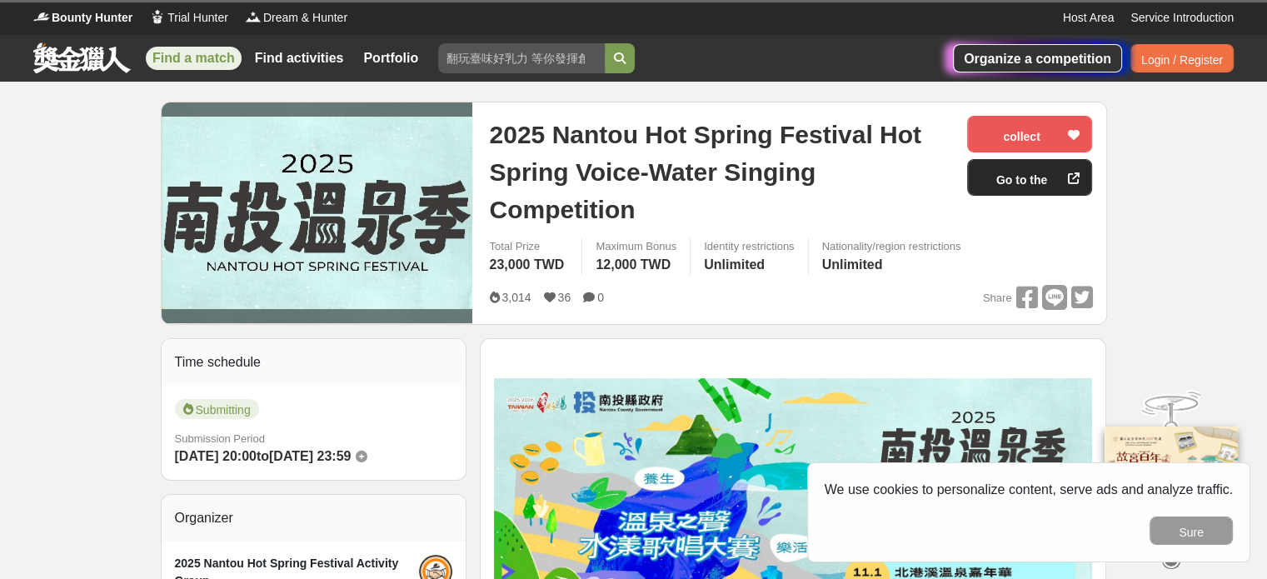
click at [1054, 178] on link "Go to the competition website" at bounding box center [1029, 177] width 125 height 37
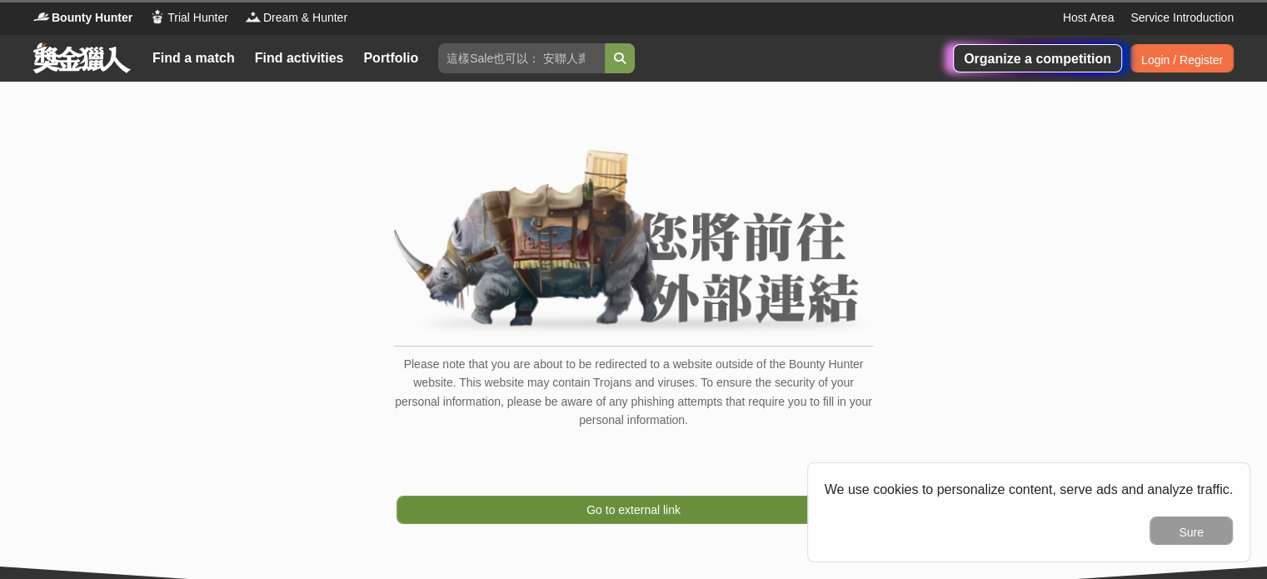
click at [653, 510] on font "Go to external link" at bounding box center [634, 509] width 94 height 13
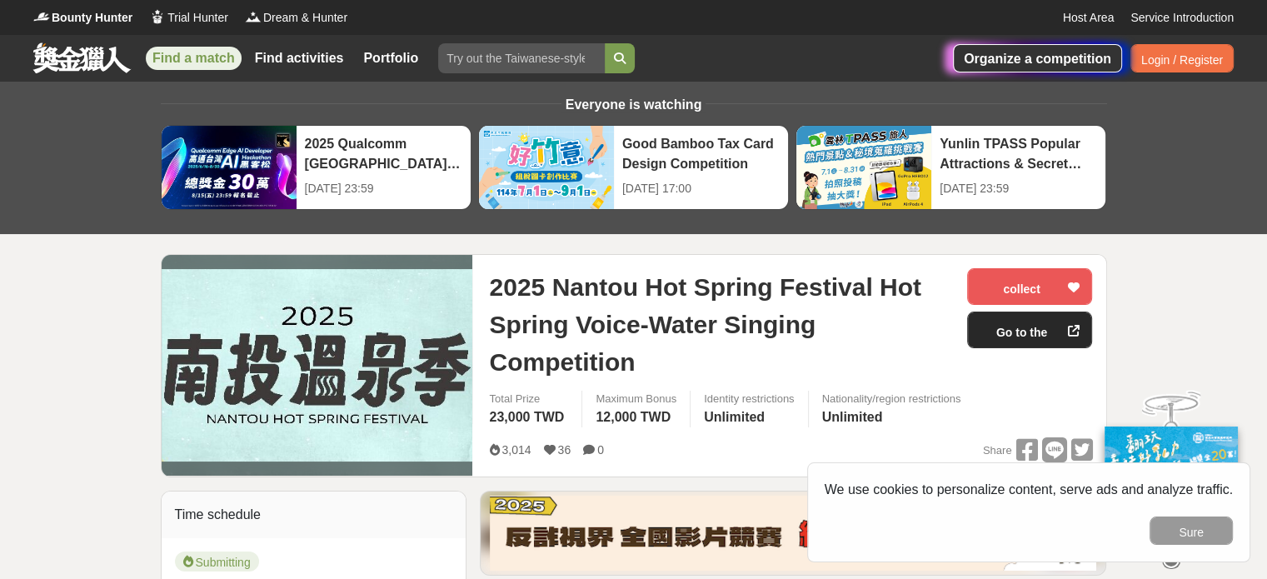
click at [996, 329] on font "Go to the competition website" at bounding box center [1022, 371] width 66 height 90
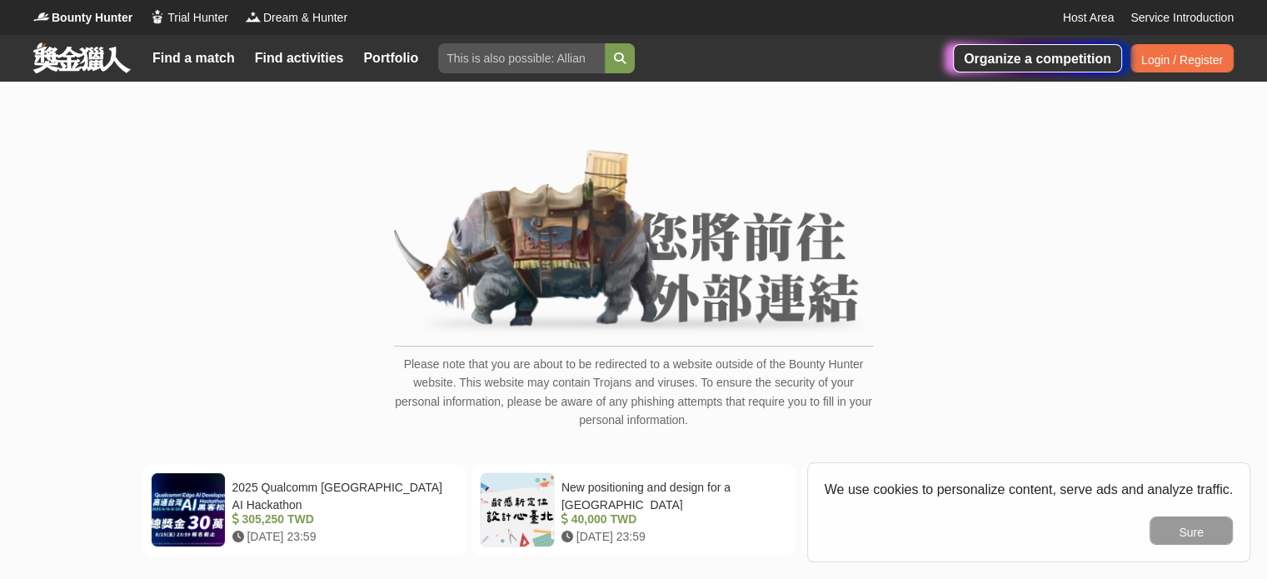
click at [1029, 157] on div "Please note that you are about to be redirected to a website outside of the Bou…" at bounding box center [633, 297] width 1201 height 297
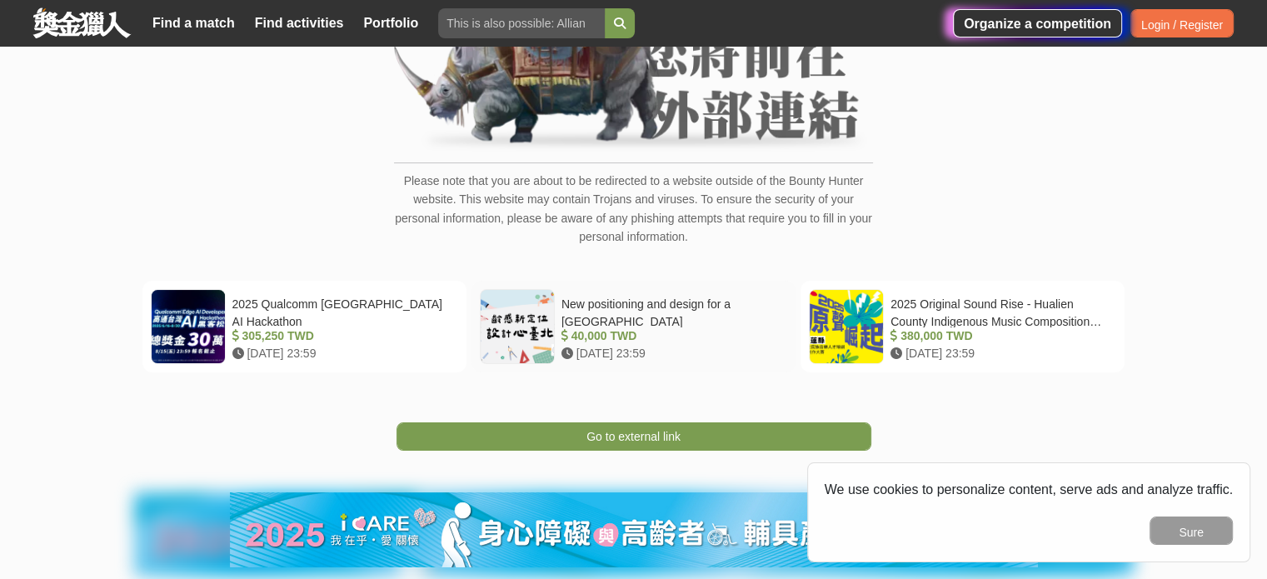
scroll to position [185, 0]
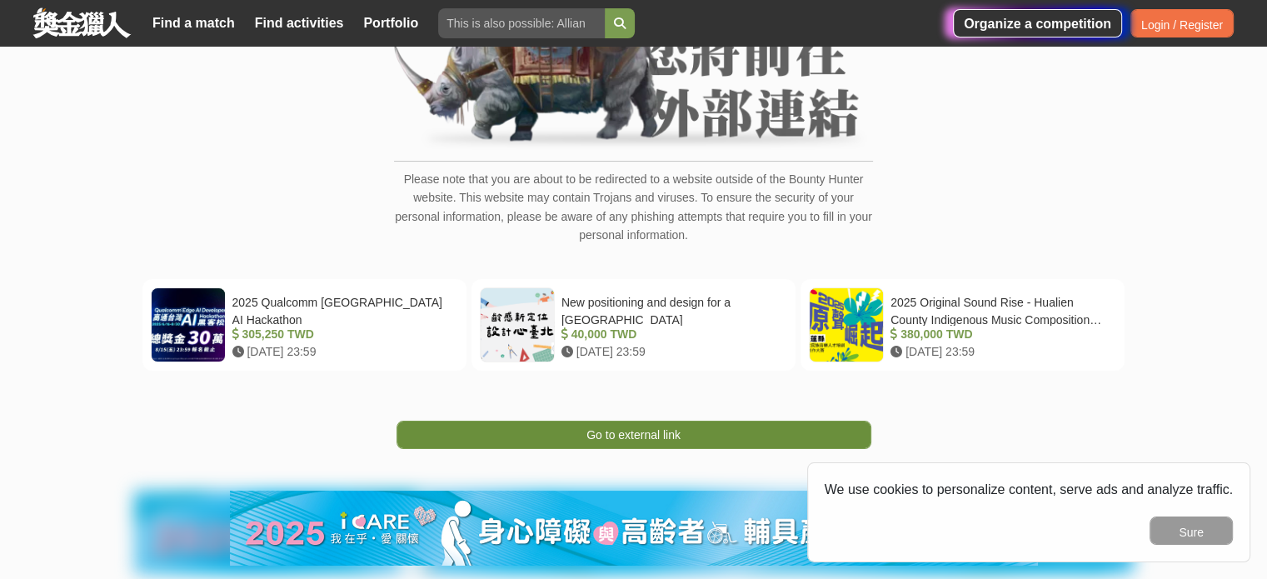
click at [687, 432] on link "Go to external link" at bounding box center [634, 435] width 475 height 28
